Goal: Information Seeking & Learning: Learn about a topic

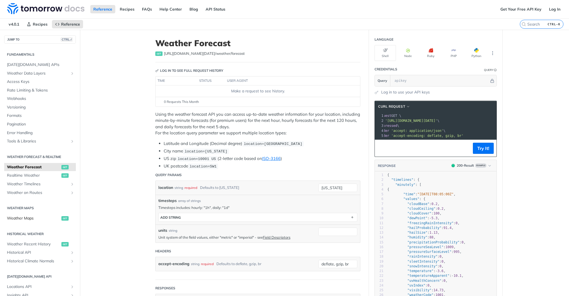
click at [51, 215] on span "Weather Maps" at bounding box center [33, 218] width 53 height 6
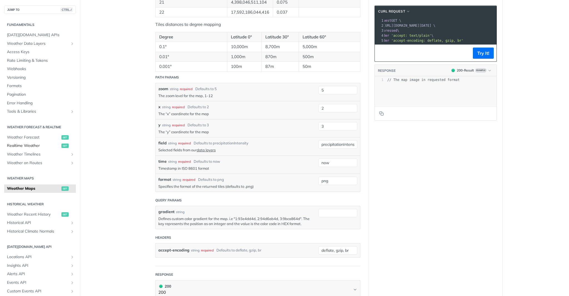
click at [14, 143] on span "Realtime Weather" at bounding box center [33, 146] width 53 height 6
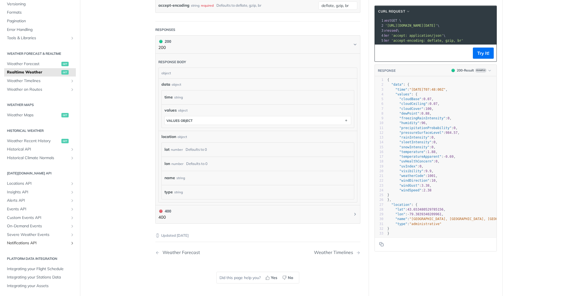
click at [42, 244] on span "Notifications API" at bounding box center [38, 243] width 62 height 6
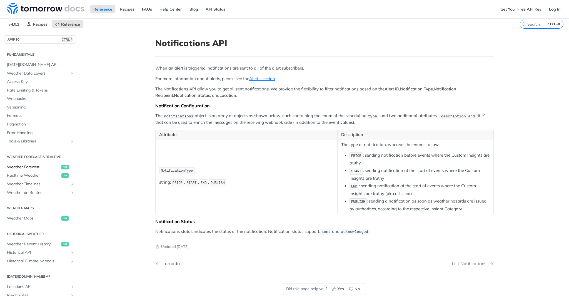
click at [69, 164] on link "Weather Forecast get" at bounding box center [40, 167] width 72 height 8
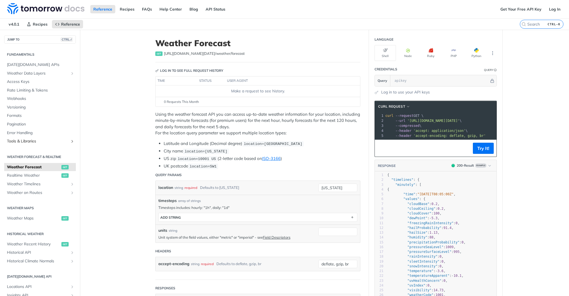
click at [51, 137] on link "Tools & Libraries" at bounding box center [40, 141] width 72 height 8
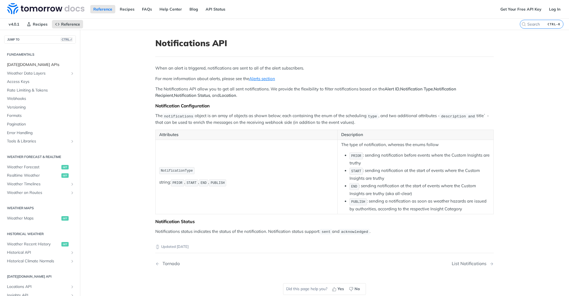
click at [31, 61] on link "[DATE][DOMAIN_NAME] APIs" at bounding box center [40, 65] width 72 height 8
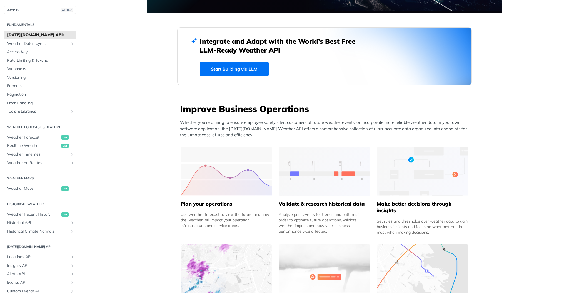
scroll to position [139, 0]
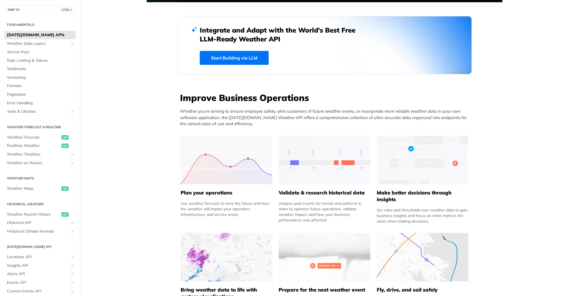
click at [247, 60] on link "Start Building via LLM" at bounding box center [234, 58] width 69 height 14
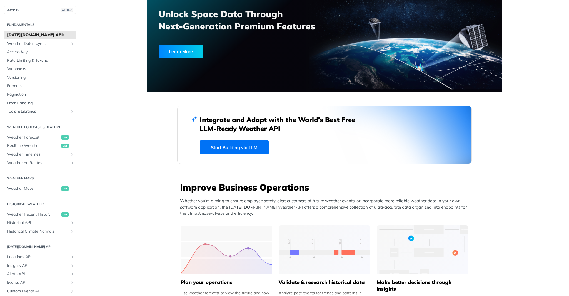
scroll to position [0, 0]
